Goal: Navigation & Orientation: Find specific page/section

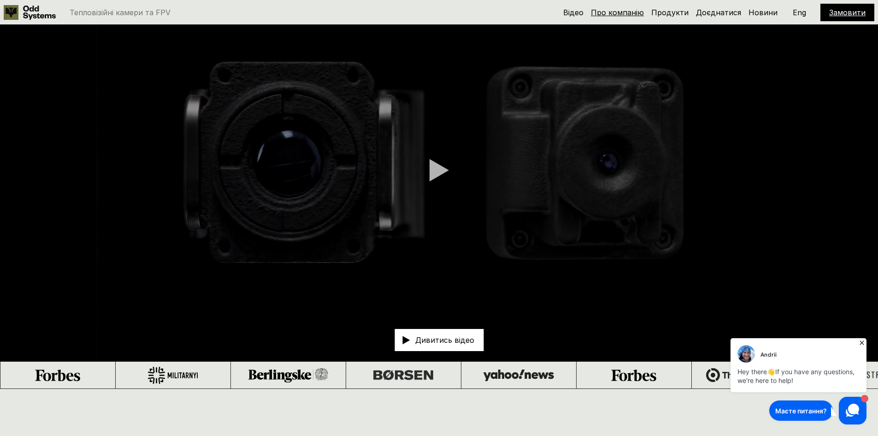
click at [631, 14] on link "Про компанію" at bounding box center [617, 12] width 53 height 9
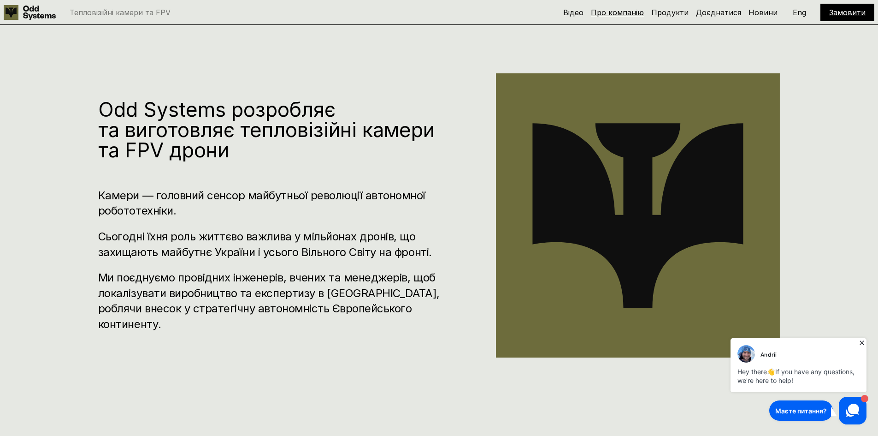
scroll to position [435, 0]
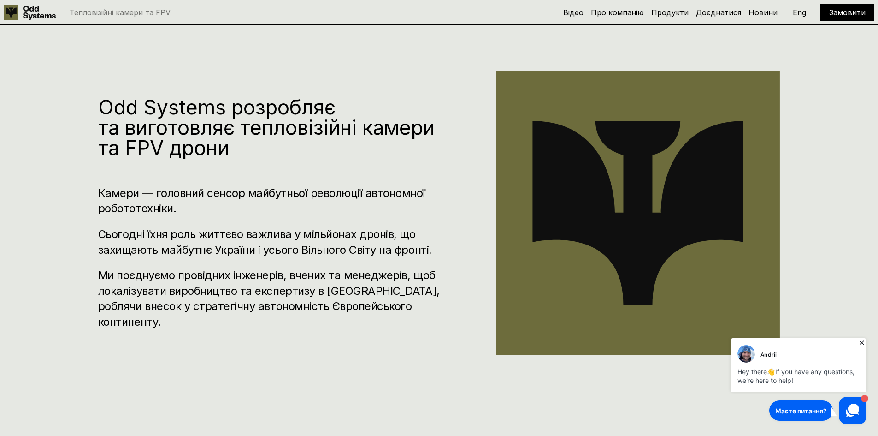
click at [863, 341] on icon at bounding box center [862, 342] width 4 height 4
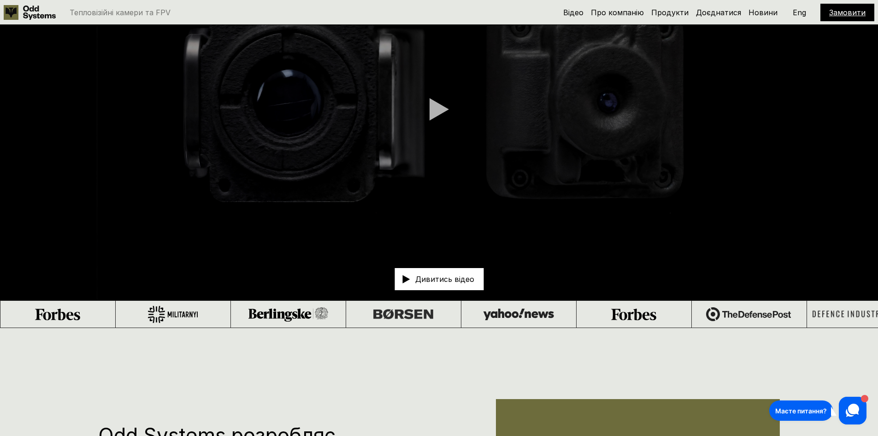
scroll to position [0, 0]
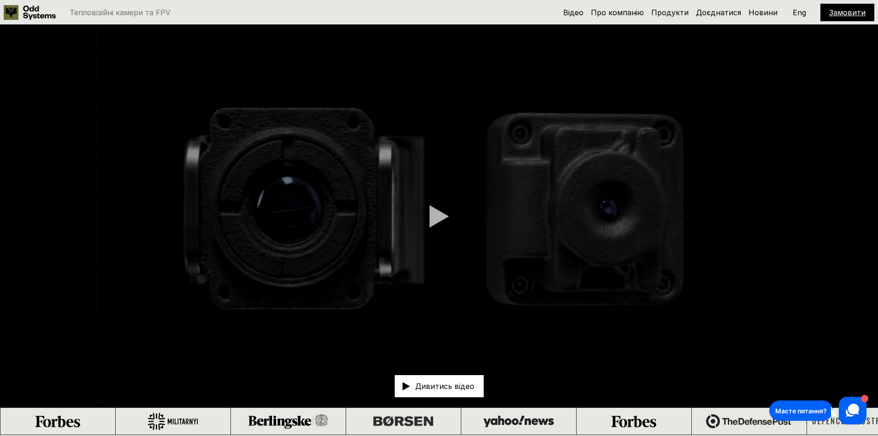
click at [795, 14] on p "Eng" at bounding box center [799, 12] width 13 height 7
click at [797, 12] on p "Укр" at bounding box center [799, 12] width 13 height 7
click at [679, 10] on link "Продукти" at bounding box center [669, 12] width 37 height 9
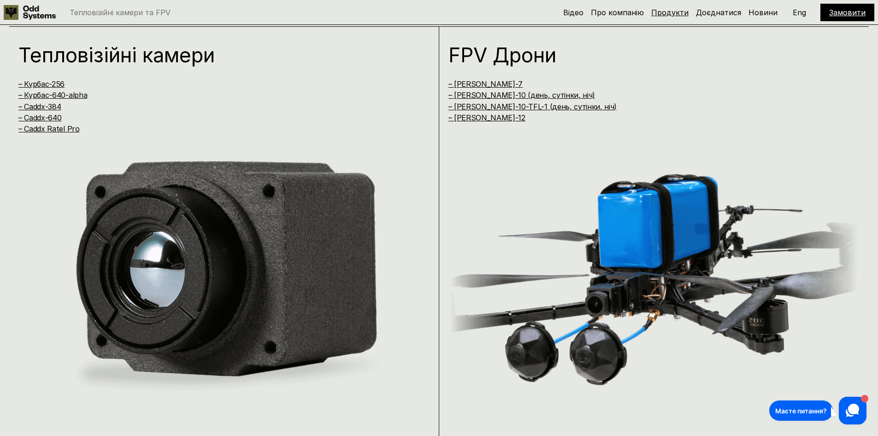
scroll to position [870, 0]
